Goal: Task Accomplishment & Management: Manage account settings

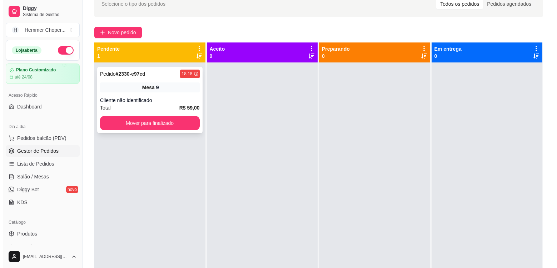
scroll to position [246, 0]
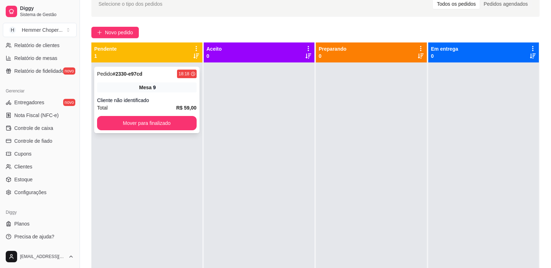
click at [163, 92] on div "Mesa 9" at bounding box center [147, 87] width 100 height 10
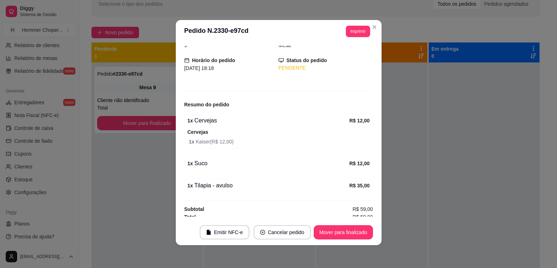
scroll to position [40, 0]
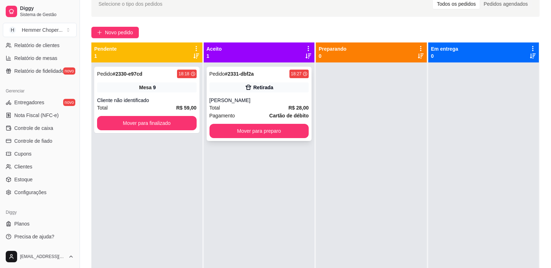
click at [247, 111] on div "Total R$ 28,00" at bounding box center [260, 108] width 100 height 8
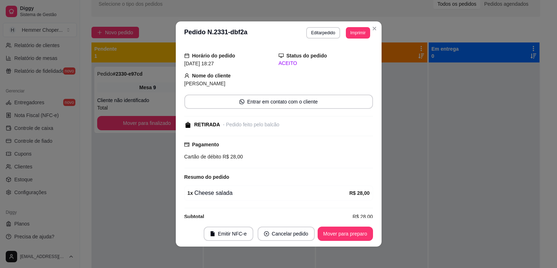
scroll to position [29, 0]
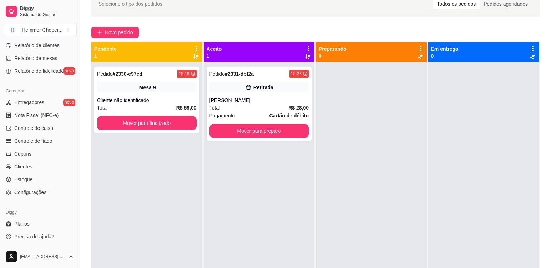
drag, startPoint x: 144, startPoint y: 227, endPoint x: 192, endPoint y: 217, distance: 49.2
click at [144, 226] on div "Pedido # 2330-e97cd 18:18 Mesa 9 Cliente não identificado Total R$ 59,00 Mover …" at bounding box center [146, 196] width 111 height 268
click at [256, 110] on div "Total R$ 28,00" at bounding box center [260, 108] width 100 height 8
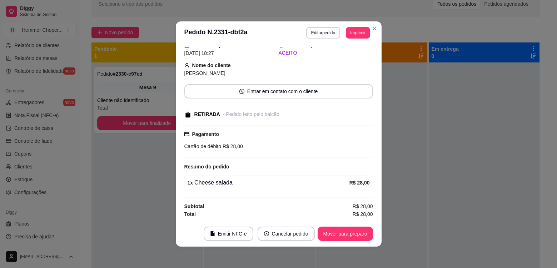
scroll to position [1, 0]
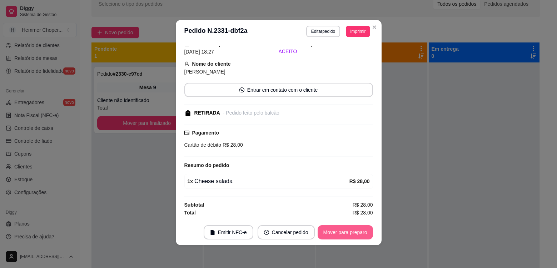
click at [360, 233] on button "Mover para preparo" at bounding box center [344, 232] width 55 height 14
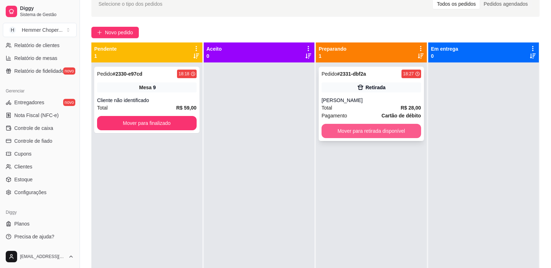
click at [402, 130] on button "Mover para retirada disponível" at bounding box center [372, 131] width 100 height 14
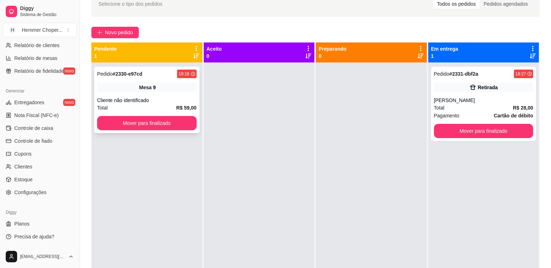
click at [156, 102] on div "Cliente não identificado" at bounding box center [147, 100] width 100 height 7
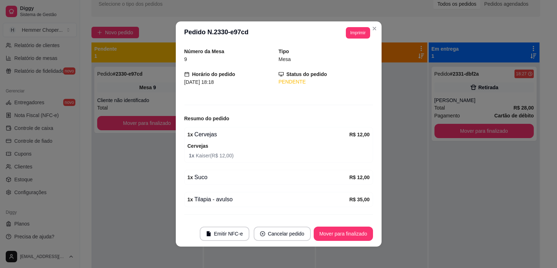
scroll to position [40, 0]
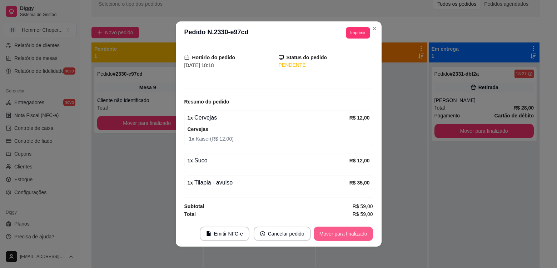
click at [335, 234] on button "Mover para finalizado" at bounding box center [342, 234] width 59 height 14
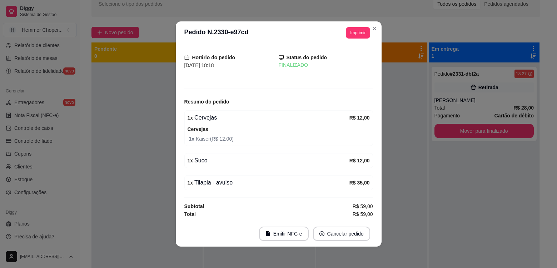
scroll to position [16, 0]
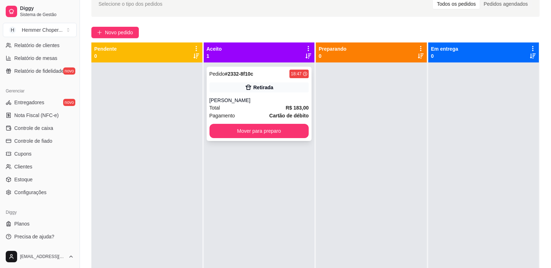
click at [223, 91] on div "Retirada" at bounding box center [260, 87] width 100 height 10
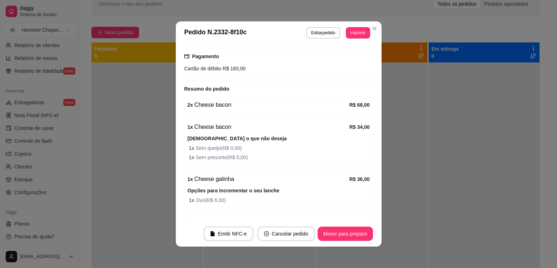
scroll to position [146, 0]
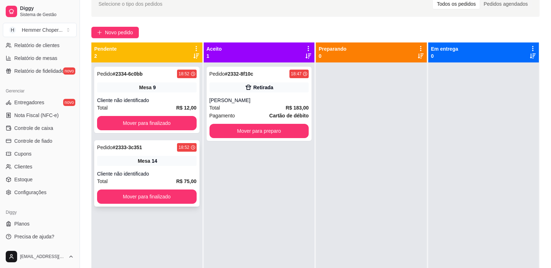
click at [151, 177] on div "Total R$ 75,00" at bounding box center [147, 181] width 100 height 8
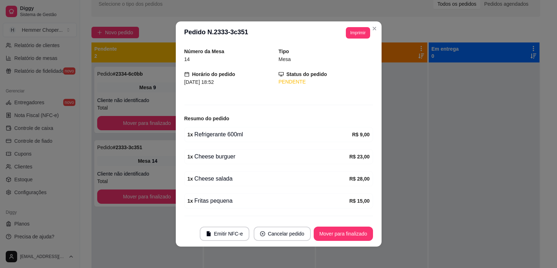
scroll to position [36, 0]
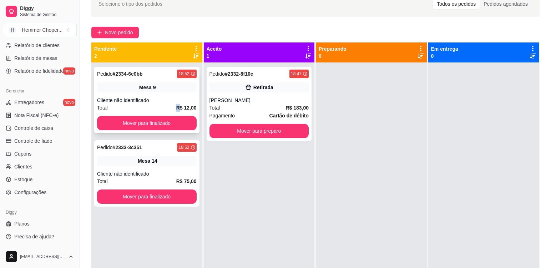
click at [153, 104] on div "Total R$ 12,00" at bounding box center [147, 108] width 100 height 8
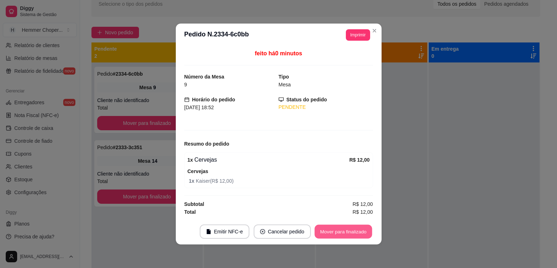
click at [330, 235] on button "Mover para finalizado" at bounding box center [342, 232] width 57 height 14
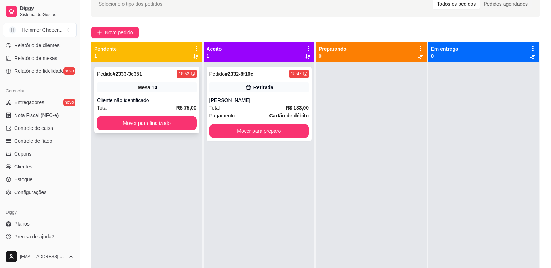
click at [158, 110] on div "Total R$ 75,00" at bounding box center [147, 108] width 100 height 8
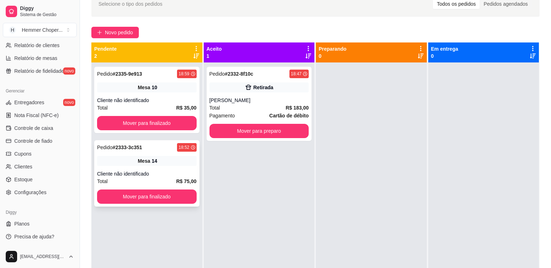
click at [166, 171] on div "Cliente não identificado" at bounding box center [147, 173] width 100 height 7
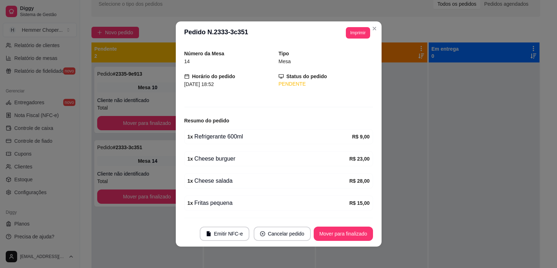
scroll to position [41, 0]
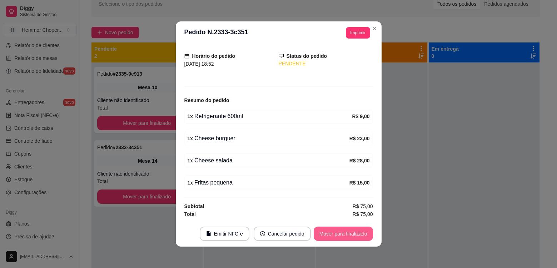
click at [335, 231] on button "Mover para finalizado" at bounding box center [342, 234] width 59 height 14
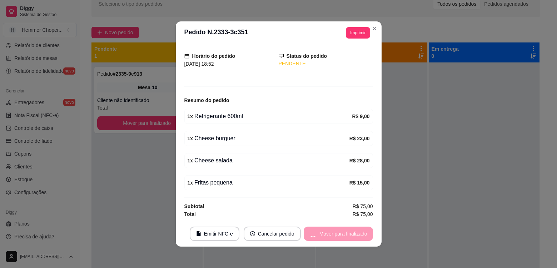
scroll to position [18, 0]
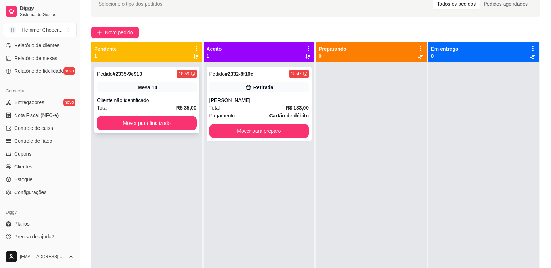
click at [163, 102] on div "Cliente não identificado" at bounding box center [147, 100] width 100 height 7
click at [250, 102] on div "[PERSON_NAME]" at bounding box center [260, 100] width 100 height 7
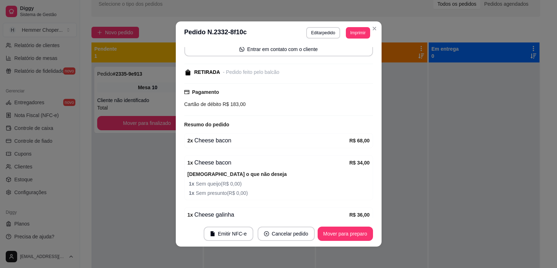
scroll to position [107, 0]
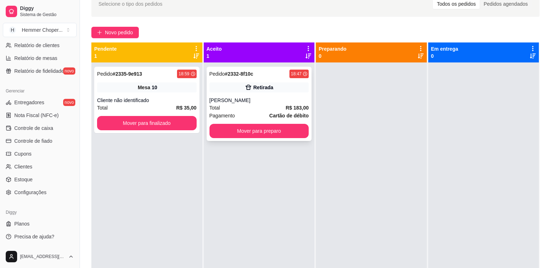
click at [257, 105] on div "Total R$ 183,00" at bounding box center [260, 108] width 100 height 8
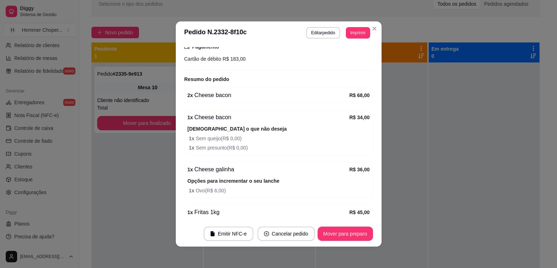
scroll to position [146, 0]
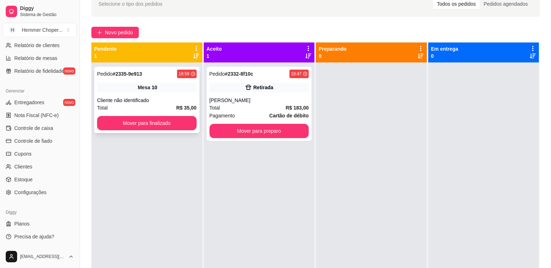
click at [158, 95] on div "Pedido # 2335-9e913 18:59 Mesa 10 Cliente não identificado Total R$ 35,00 Mover…" at bounding box center [146, 100] width 105 height 66
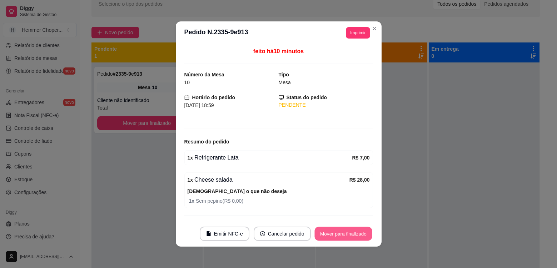
click at [332, 234] on button "Mover para finalizado" at bounding box center [342, 234] width 57 height 14
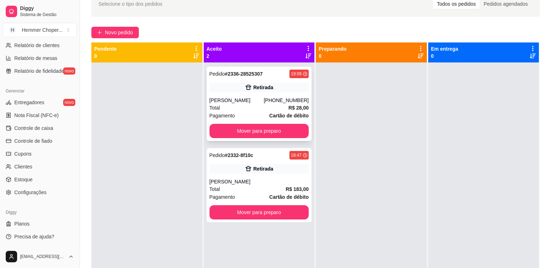
click at [254, 112] on div "Pagamento Cartão de débito" at bounding box center [260, 116] width 100 height 8
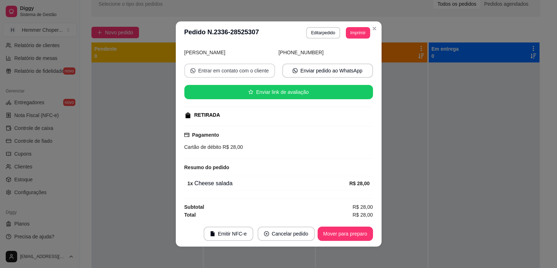
scroll to position [51, 0]
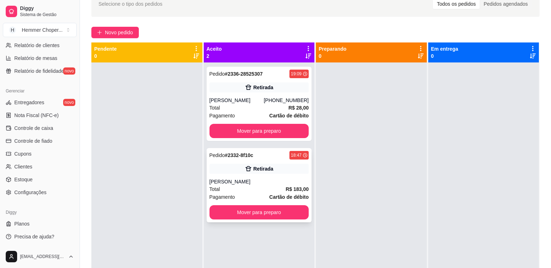
click at [236, 180] on div "[PERSON_NAME]" at bounding box center [260, 181] width 100 height 7
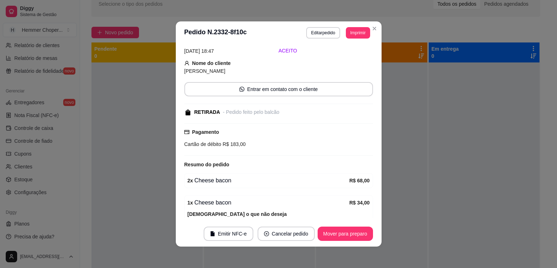
scroll to position [71, 0]
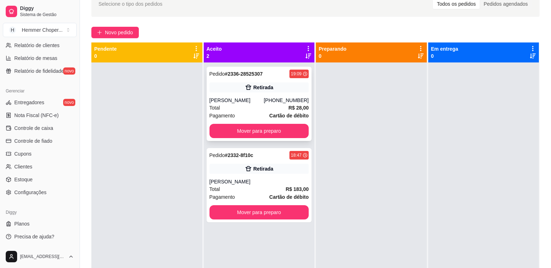
click at [240, 110] on div "Total R$ 28,00" at bounding box center [260, 108] width 100 height 8
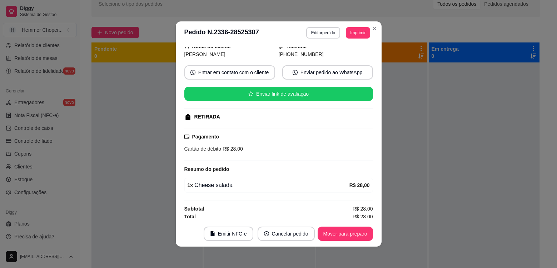
scroll to position [51, 0]
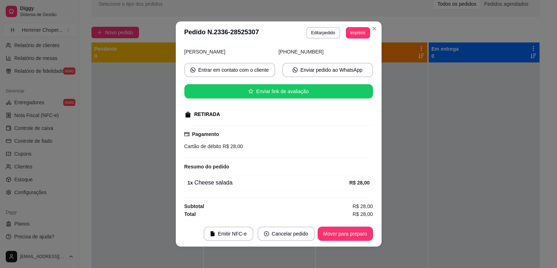
click at [176, 164] on div "feito há 0 minutos Horário do pedido [DATE] 19:09 Status do pedido ACEITO Nome …" at bounding box center [279, 132] width 206 height 177
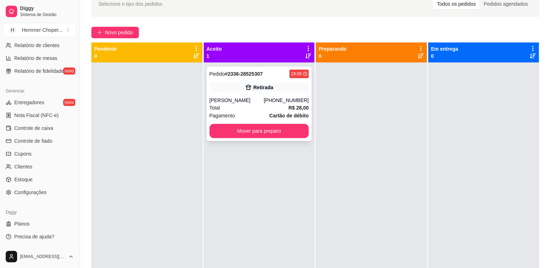
click at [230, 90] on div "Retirada" at bounding box center [260, 87] width 100 height 10
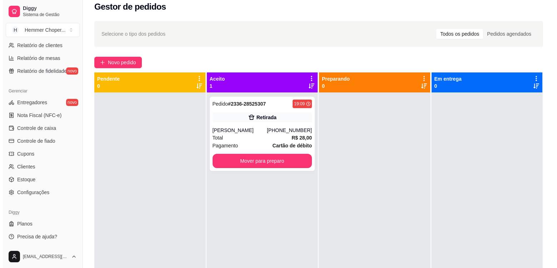
scroll to position [2, 0]
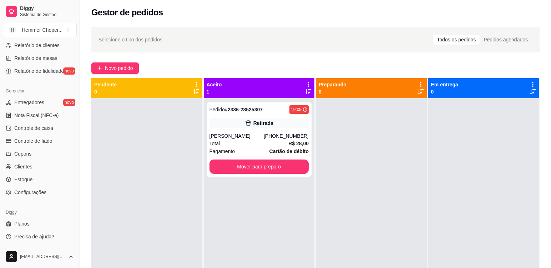
click at [159, 189] on div at bounding box center [146, 232] width 111 height 268
click at [155, 191] on div at bounding box center [146, 232] width 111 height 268
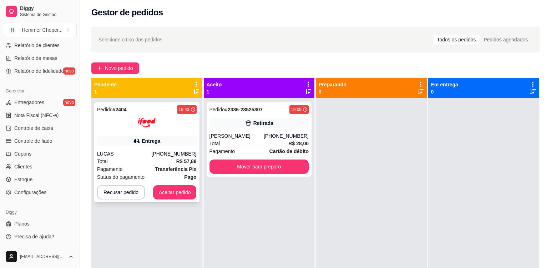
click at [129, 165] on div "Total R$ 57,88" at bounding box center [147, 161] width 100 height 8
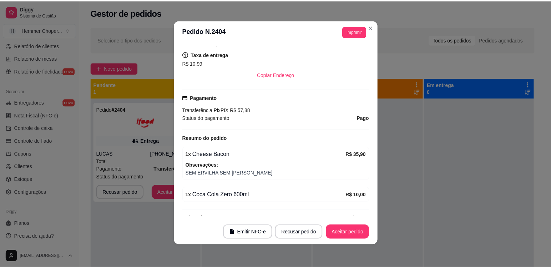
scroll to position [186, 0]
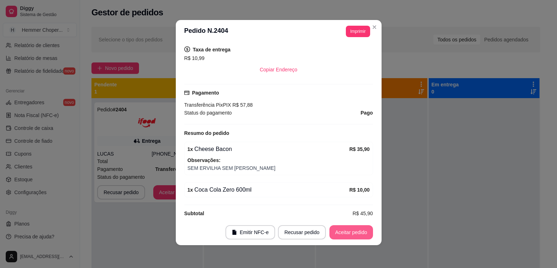
click at [344, 233] on button "Aceitar pedido" at bounding box center [351, 232] width 44 height 14
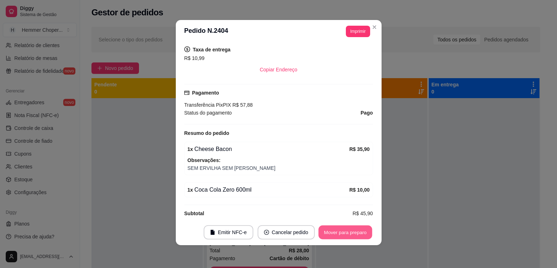
click at [362, 231] on button "Mover para preparo" at bounding box center [345, 233] width 54 height 14
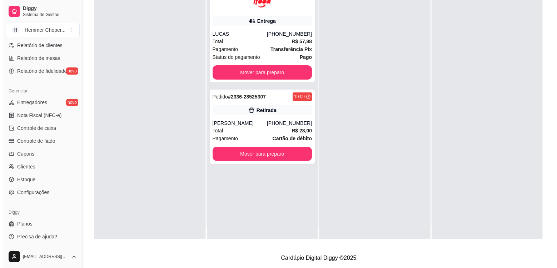
scroll to position [0, 0]
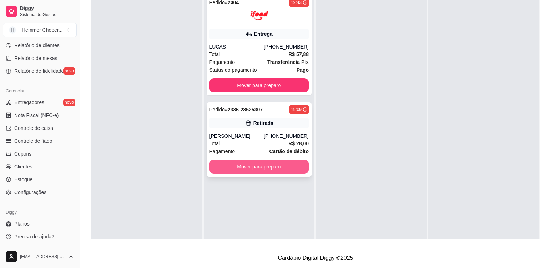
click at [272, 169] on button "Mover para preparo" at bounding box center [260, 167] width 100 height 14
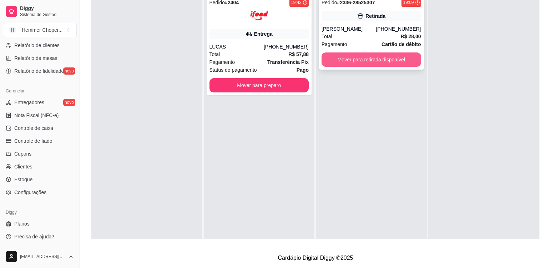
click at [397, 59] on button "Mover para retirada disponível" at bounding box center [372, 59] width 100 height 14
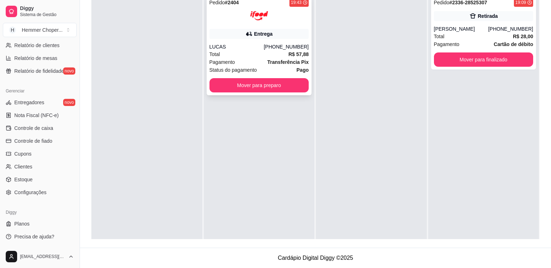
click at [277, 96] on div "Pedido # 2404 19:43 Entrega LUCAS [PHONE_NUMBER] Total R$ 57,88 Pagamento Trans…" at bounding box center [259, 125] width 111 height 268
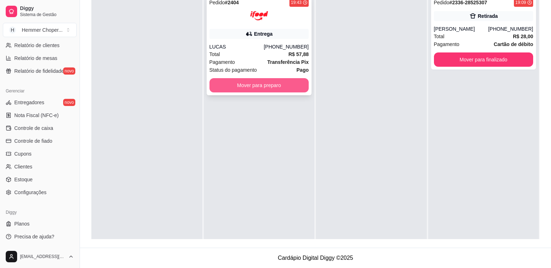
click at [283, 86] on button "Mover para preparo" at bounding box center [260, 85] width 100 height 14
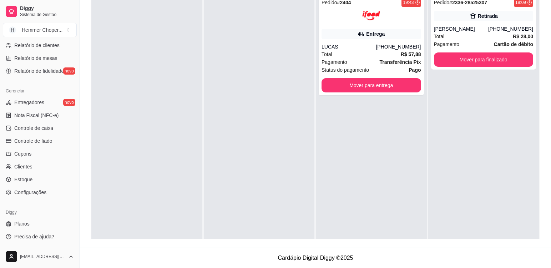
click at [252, 183] on div at bounding box center [259, 125] width 111 height 268
click at [356, 52] on div "Total R$ 57,88" at bounding box center [372, 54] width 100 height 8
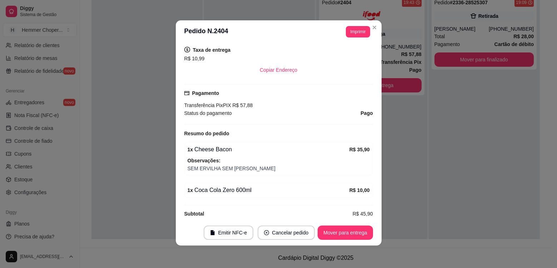
scroll to position [1, 0]
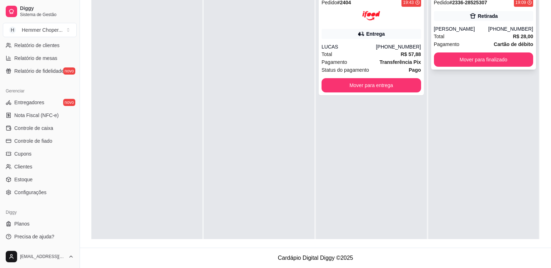
click at [468, 39] on div "Total R$ 28,00" at bounding box center [484, 36] width 100 height 8
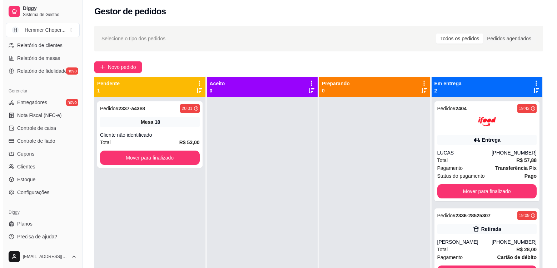
scroll to position [0, 0]
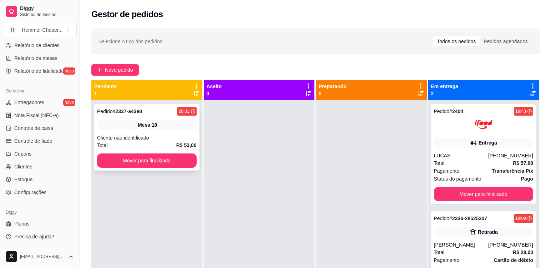
click at [165, 128] on div "Mesa 10" at bounding box center [147, 125] width 100 height 10
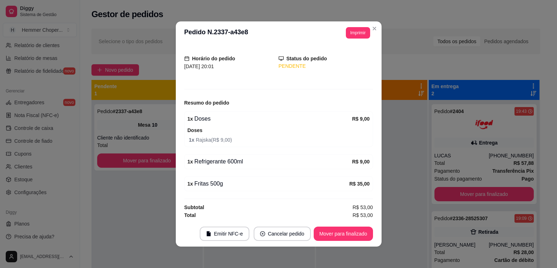
scroll to position [40, 0]
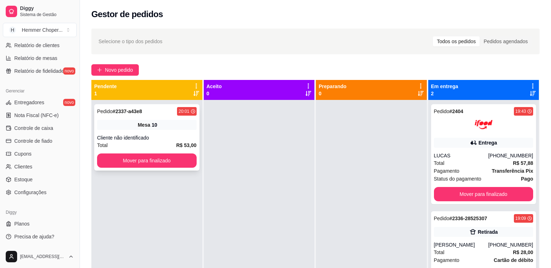
click at [126, 126] on div "Mesa 10" at bounding box center [147, 125] width 100 height 10
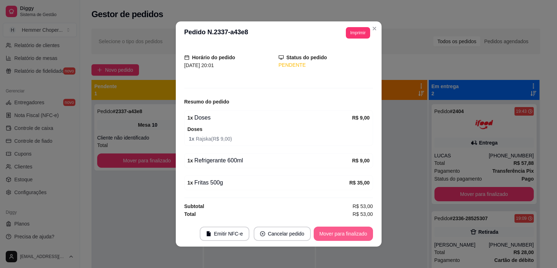
click at [322, 236] on button "Mover para finalizado" at bounding box center [342, 234] width 59 height 14
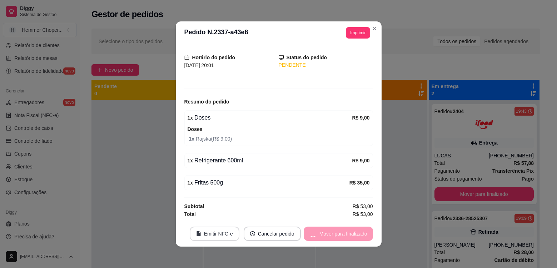
scroll to position [16, 0]
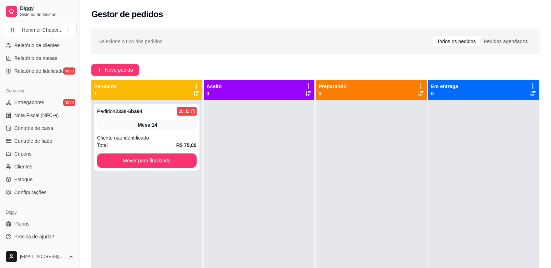
drag, startPoint x: 142, startPoint y: 217, endPoint x: 145, endPoint y: 224, distance: 6.9
click at [143, 218] on div "Pedido # 2338-6ba94 20:32 Mesa 14 Cliente não identificado Total R$ 75,00 Mover…" at bounding box center [146, 234] width 111 height 268
click at [170, 135] on div "Cliente não identificado" at bounding box center [147, 137] width 100 height 7
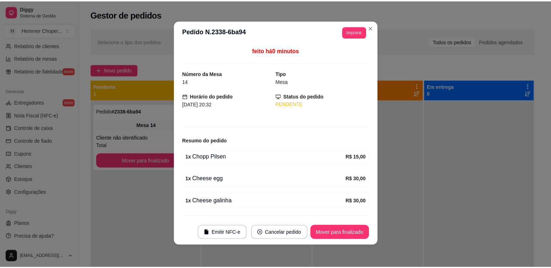
scroll to position [1, 0]
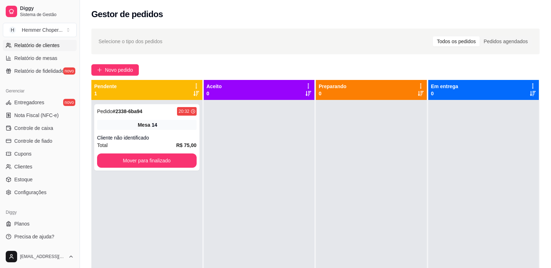
click at [45, 46] on span "Relatório de clientes" at bounding box center [36, 45] width 45 height 7
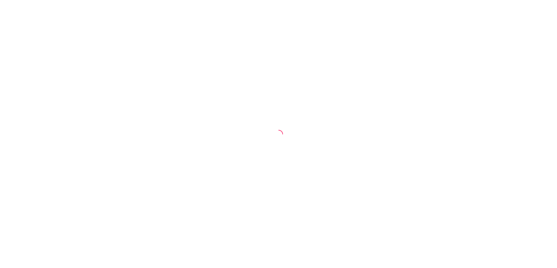
select select "30"
select select "HIGHEST_TOTAL_SPENT_WITH_ORDERS"
